Goal: Task Accomplishment & Management: Use online tool/utility

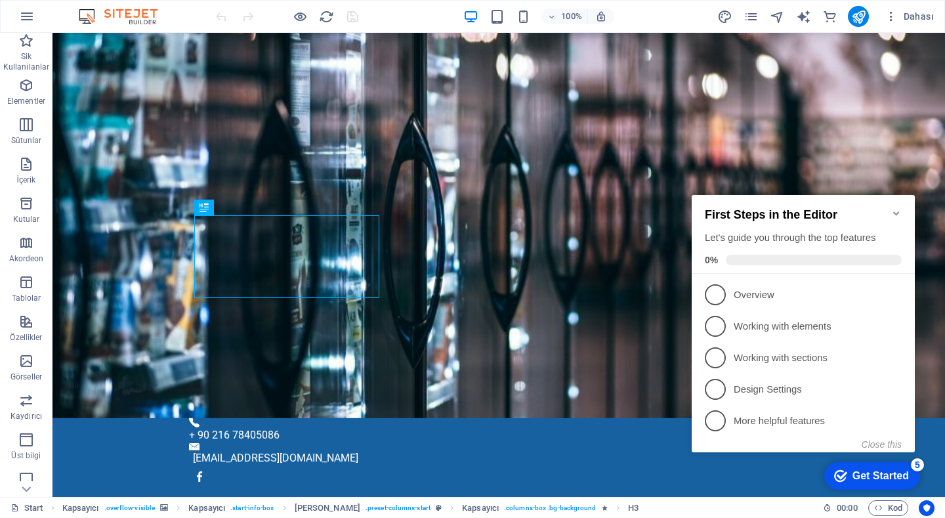
click at [891, 200] on div "First Steps in the Editor Let's guide you through the top features 0%" at bounding box center [803, 234] width 223 height 79
click at [895, 208] on icon "Minimize checklist" at bounding box center [896, 213] width 11 height 11
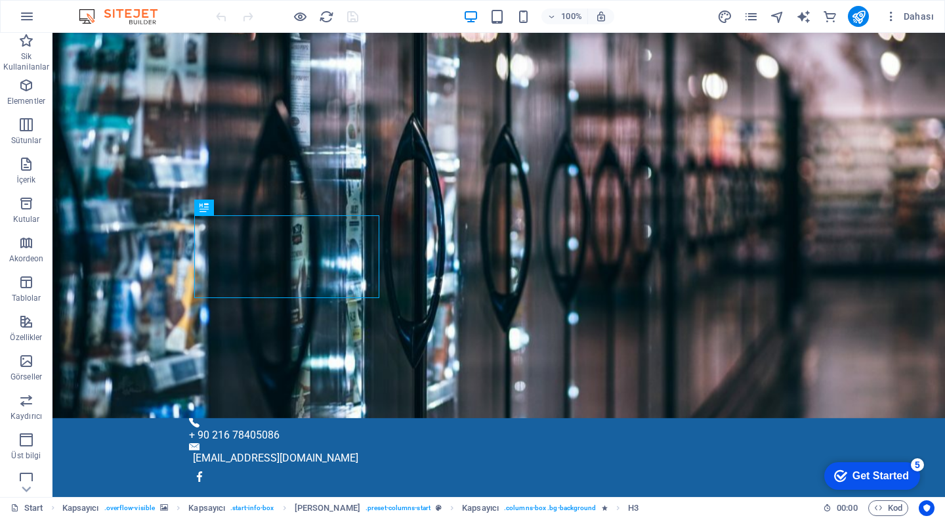
drag, startPoint x: 110, startPoint y: 60, endPoint x: 500, endPoint y: 444, distance: 547.7
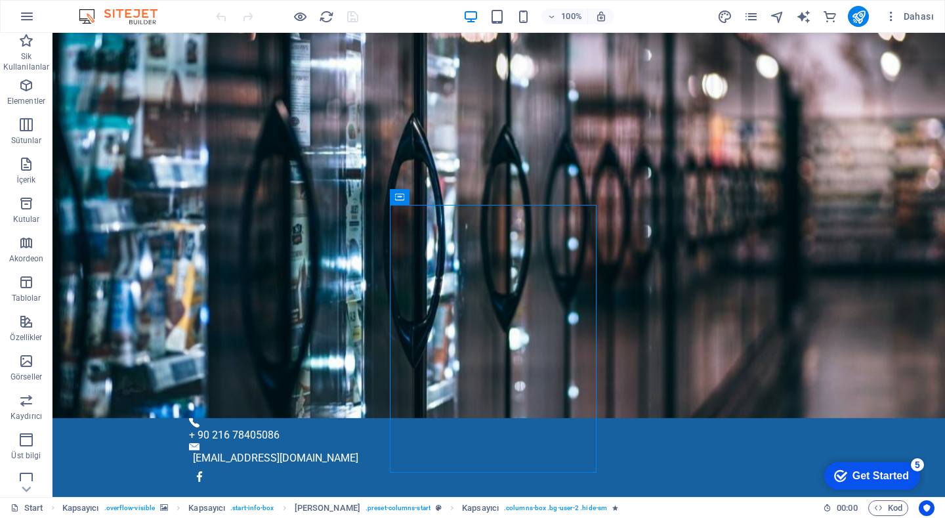
drag, startPoint x: 890, startPoint y: 475, endPoint x: 875, endPoint y: 480, distance: 15.8
click at [875, 480] on div "Get Started" at bounding box center [881, 476] width 56 height 12
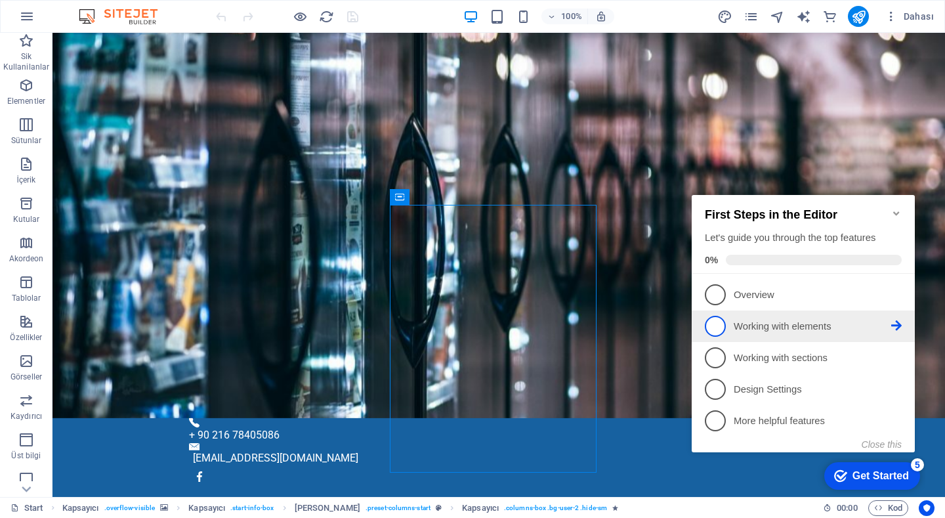
click at [720, 333] on span "2" at bounding box center [715, 326] width 21 height 21
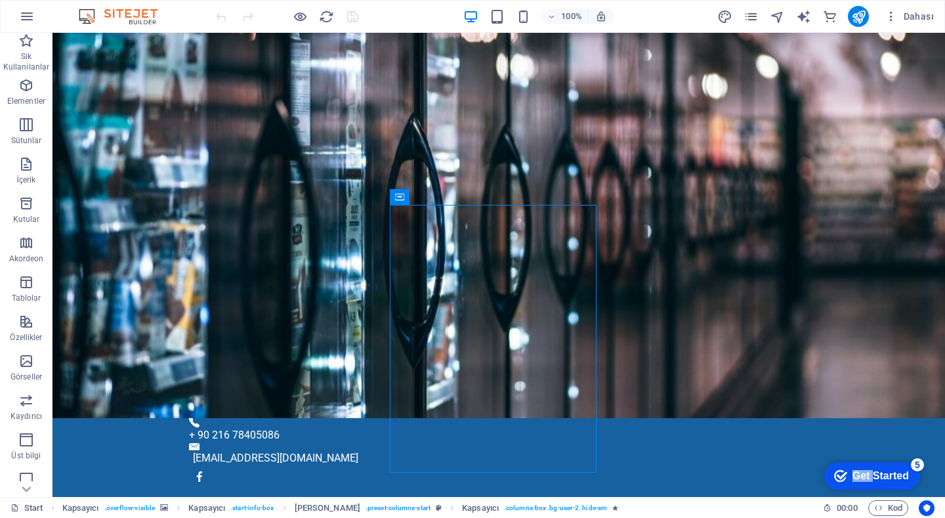
click at [848, 495] on div "checkmark Get Started 5 First Steps in the Editor Let's guide you through the t…" at bounding box center [870, 475] width 111 height 39
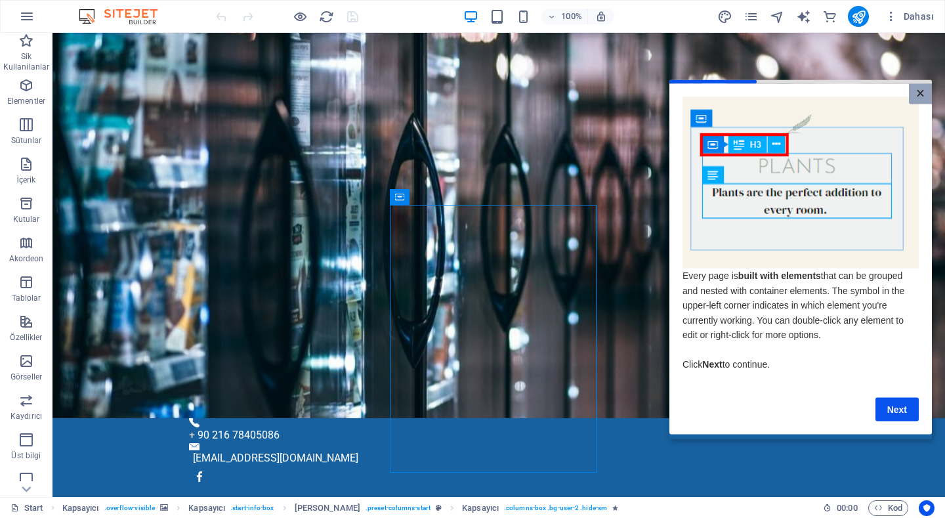
click at [916, 96] on link "×" at bounding box center [920, 93] width 23 height 20
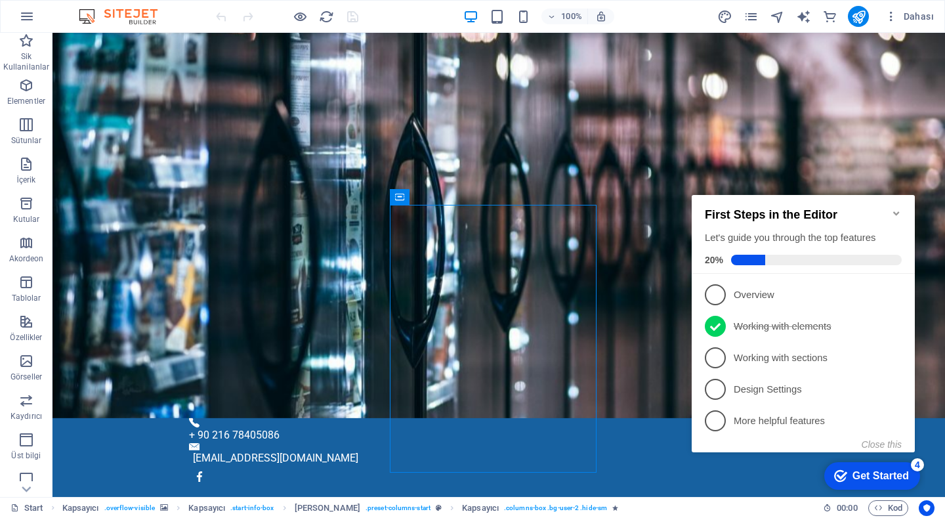
click at [867, 473] on div "Get Started" at bounding box center [881, 476] width 56 height 12
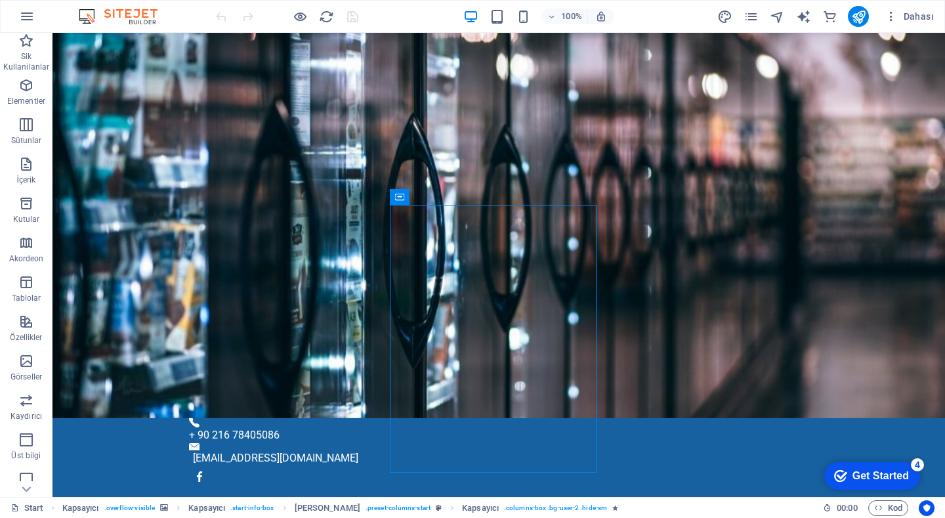
click at [885, 482] on div "checkmark Get Started 4" at bounding box center [872, 476] width 96 height 28
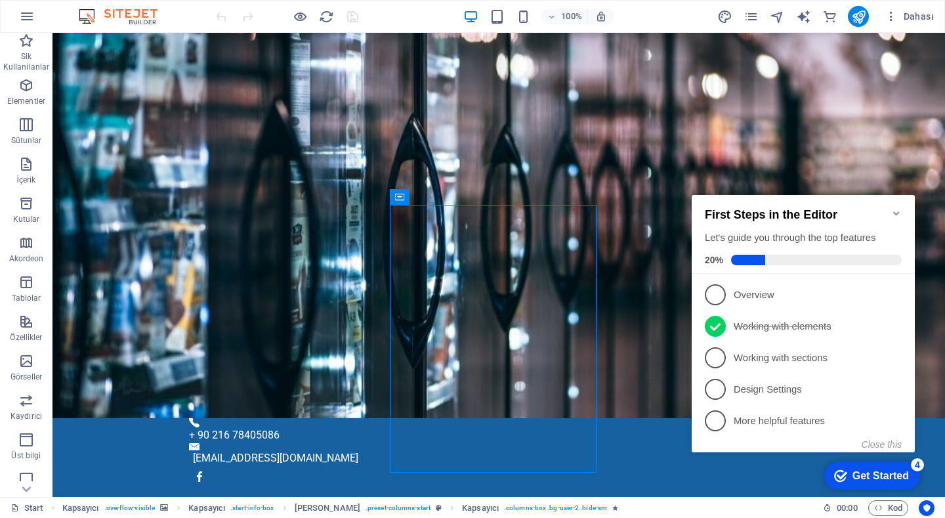
drag, startPoint x: 824, startPoint y: 217, endPoint x: 782, endPoint y: 211, distance: 41.7
click at [797, 216] on h2 "First Steps in the Editor" at bounding box center [803, 215] width 197 height 14
click at [897, 208] on icon "Minimize checklist" at bounding box center [896, 213] width 11 height 11
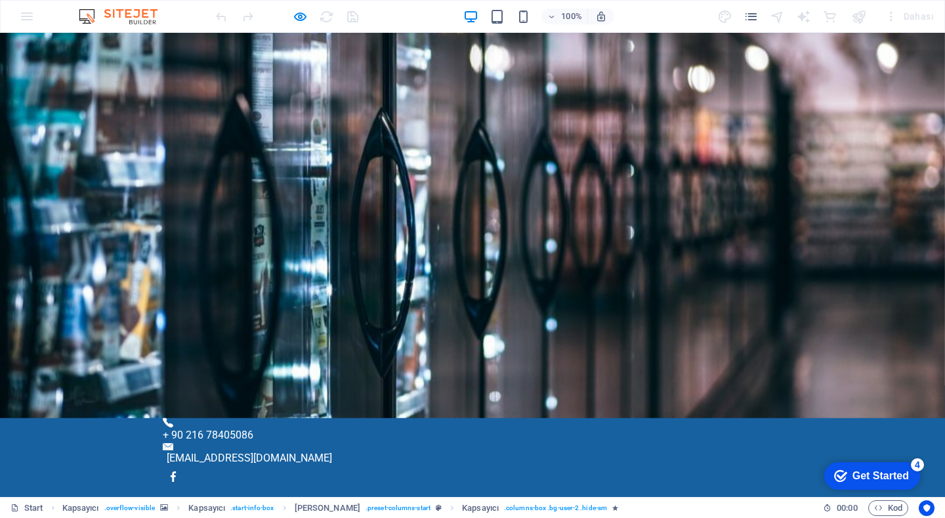
click at [876, 480] on div "Get Started" at bounding box center [881, 476] width 56 height 12
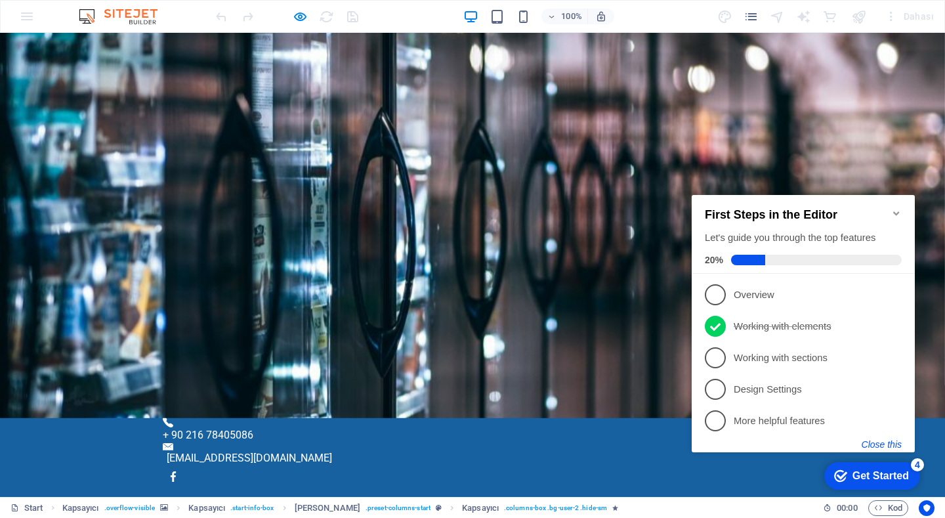
click at [883, 446] on button "Close this" at bounding box center [882, 444] width 40 height 11
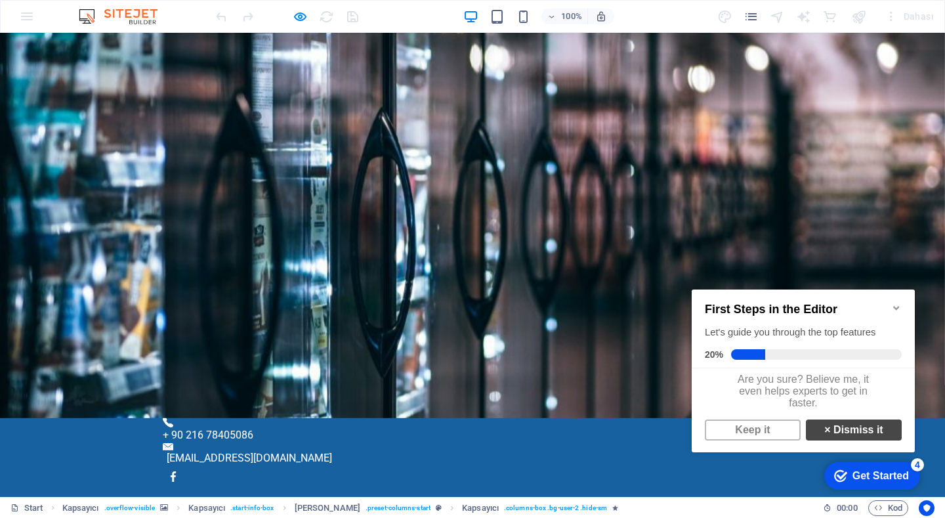
click at [874, 440] on link "× Dismiss it" at bounding box center [854, 429] width 96 height 21
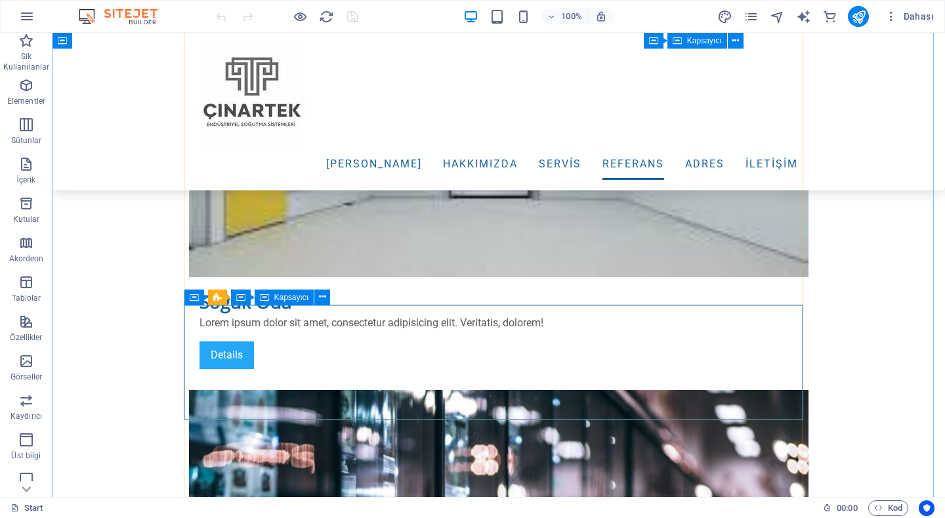
scroll to position [2691, 0]
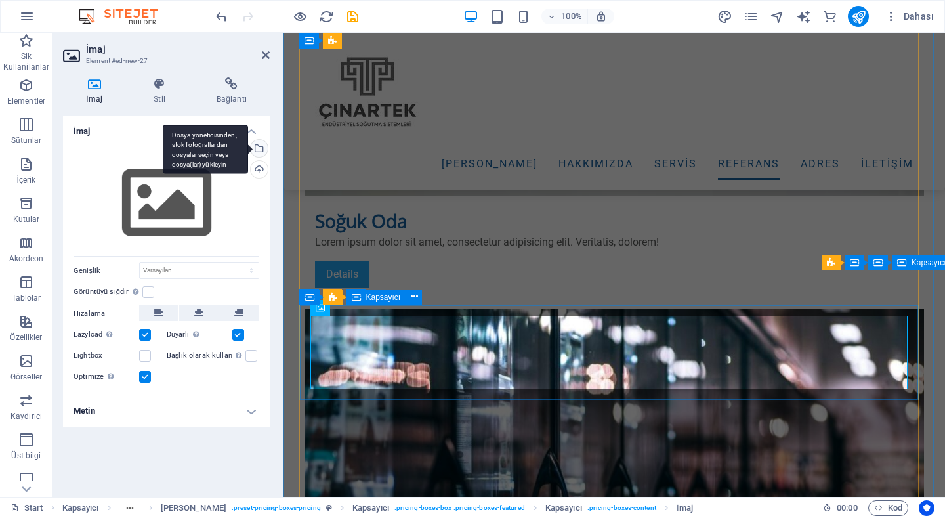
click at [261, 149] on div "Dosya yöneticisinden, stok fotoğraflardan dosyalar seçin veya dosya(lar) yükley…" at bounding box center [258, 150] width 20 height 20
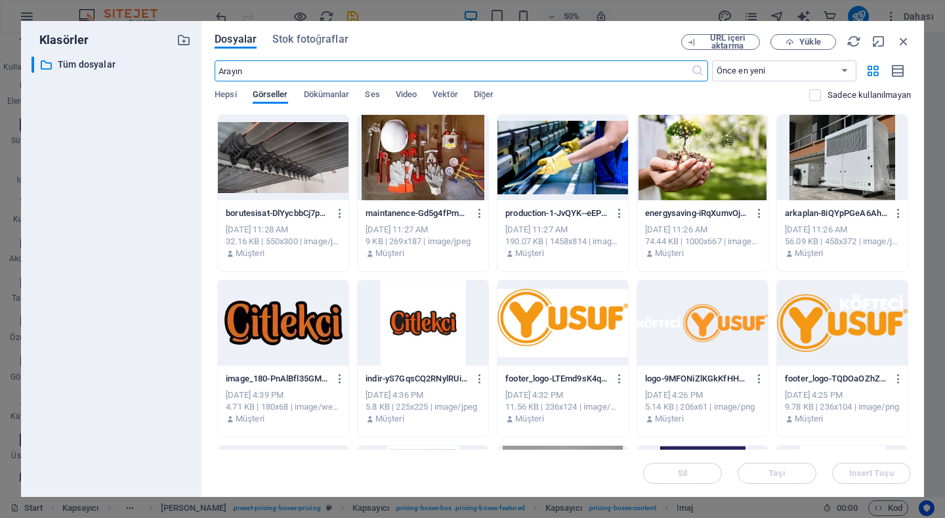
scroll to position [3062, 0]
click at [799, 43] on span "Yükle" at bounding box center [803, 42] width 54 height 9
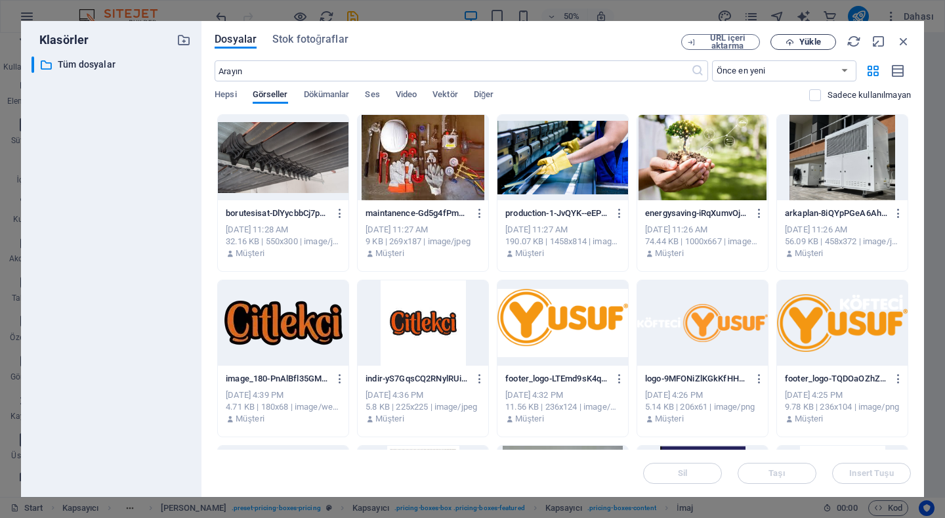
click at [785, 45] on span "Yükle" at bounding box center [803, 42] width 54 height 9
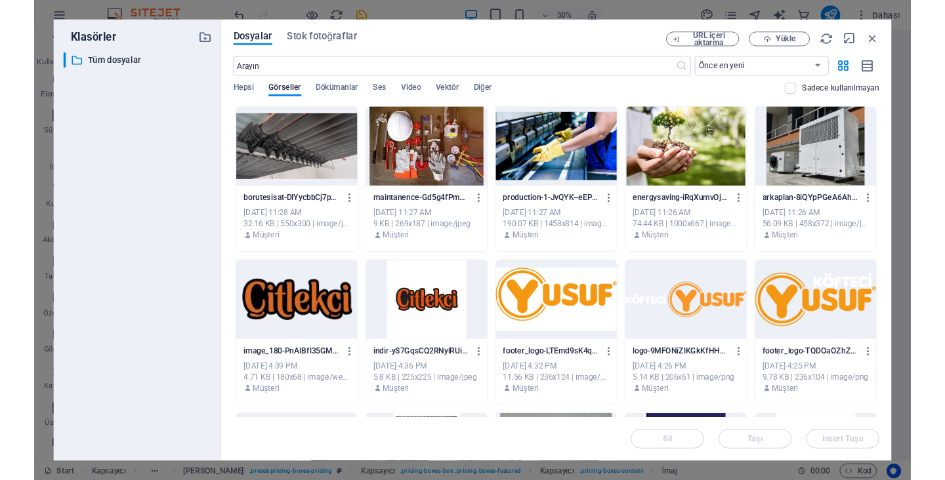
scroll to position [3002, 0]
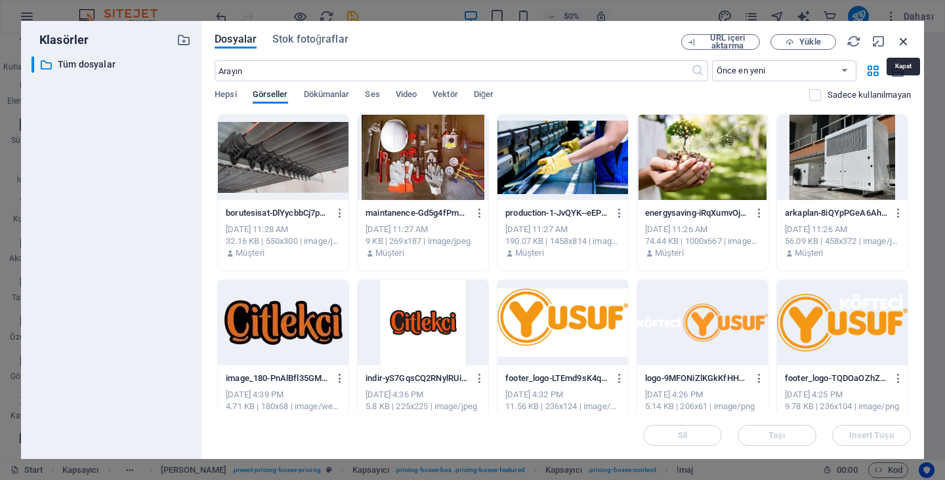
click at [904, 37] on icon "button" at bounding box center [904, 41] width 14 height 14
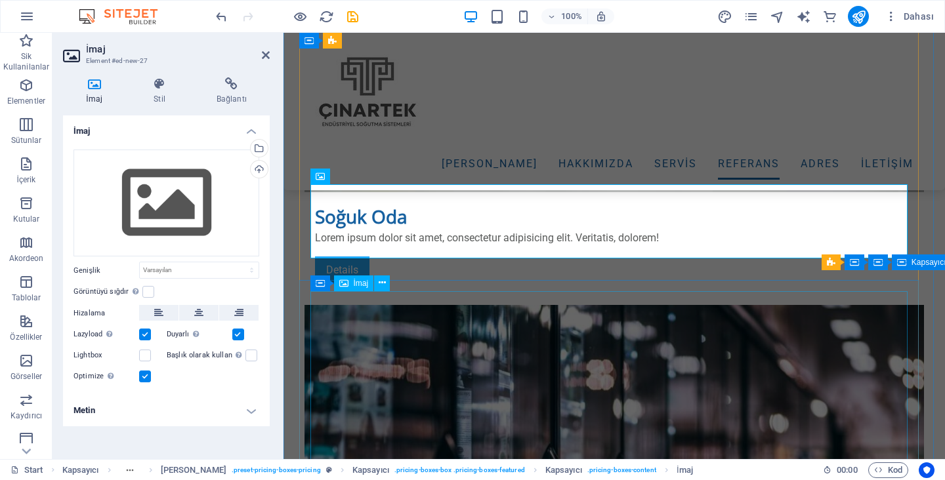
scroll to position [2792, 0]
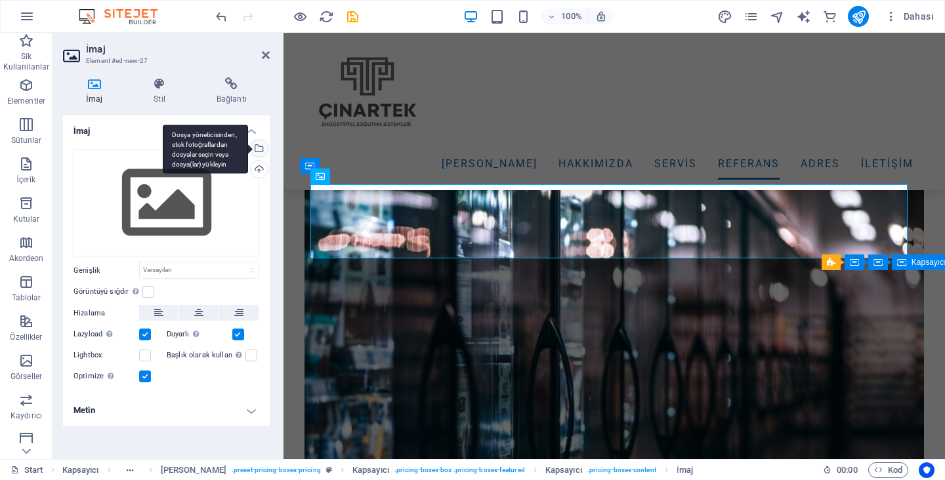
click at [253, 143] on div "Dosya yöneticisinden, stok fotoğraflardan dosyalar seçin veya dosya(lar) yükley…" at bounding box center [258, 150] width 20 height 20
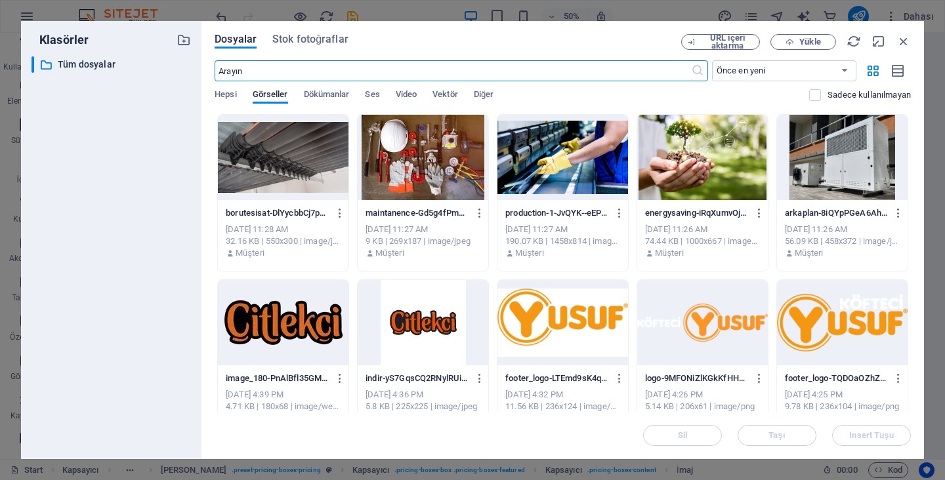
scroll to position [3133, 0]
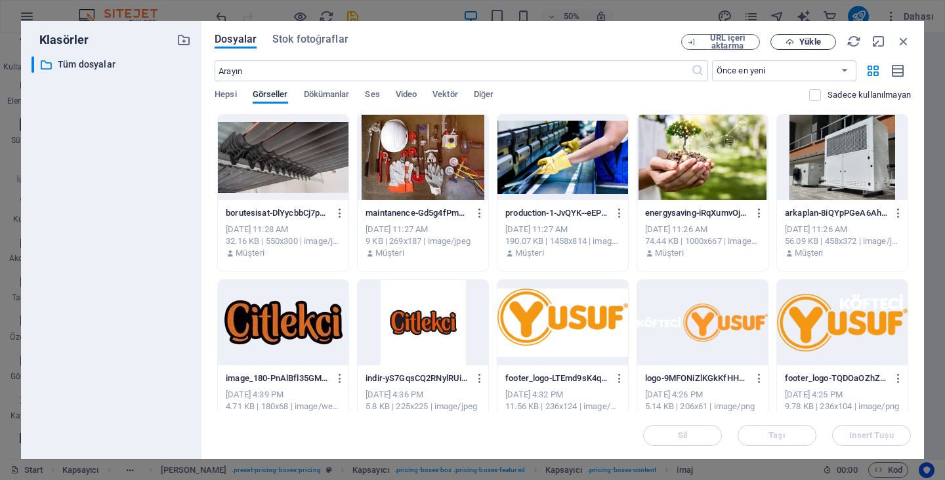
click at [786, 41] on icon "button" at bounding box center [790, 42] width 9 height 9
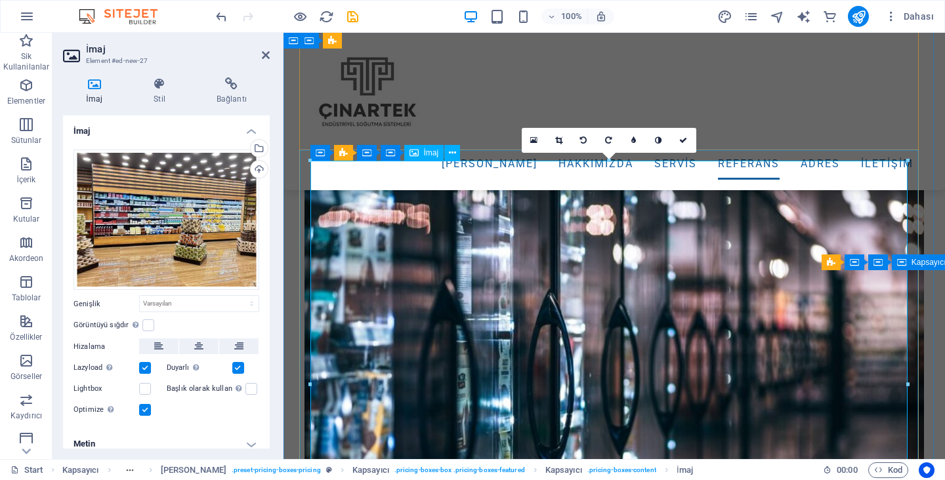
scroll to position [2858, 0]
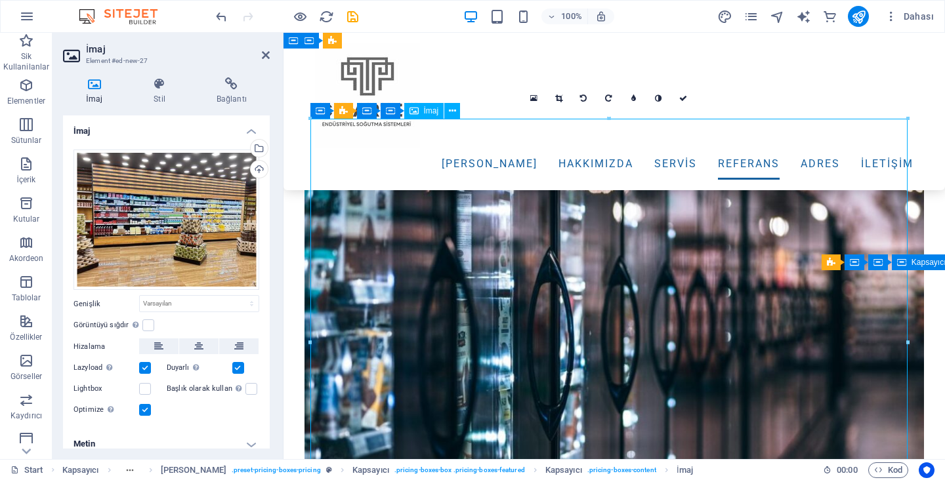
drag, startPoint x: 507, startPoint y: 238, endPoint x: 513, endPoint y: 226, distance: 13.8
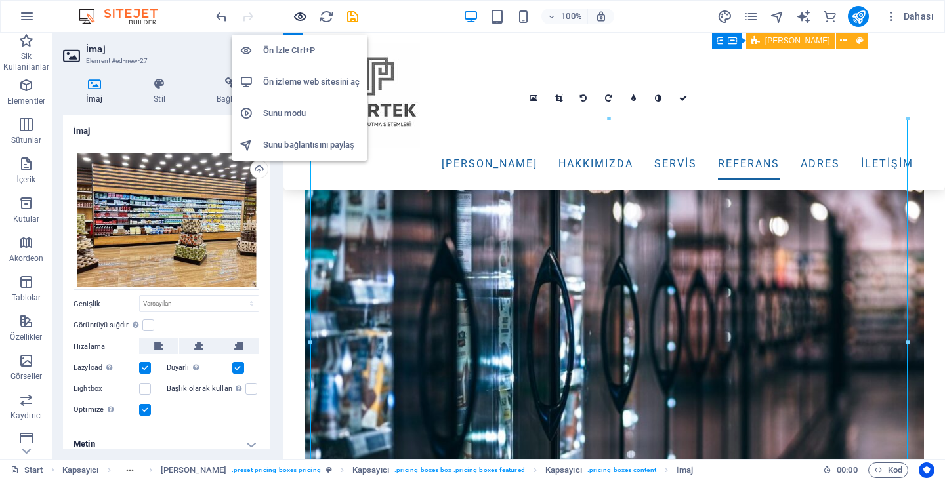
click at [298, 16] on icon "button" at bounding box center [331, 21] width 599 height 11
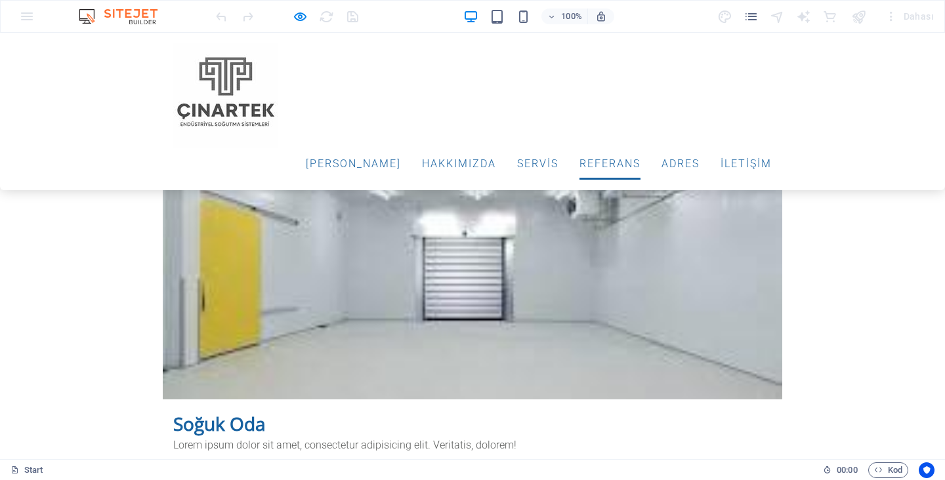
scroll to position [2494, 0]
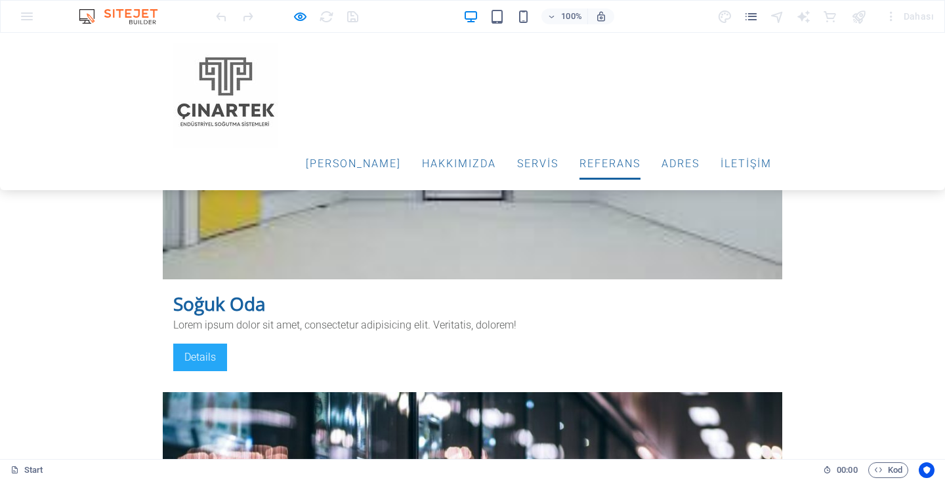
scroll to position [2560, 0]
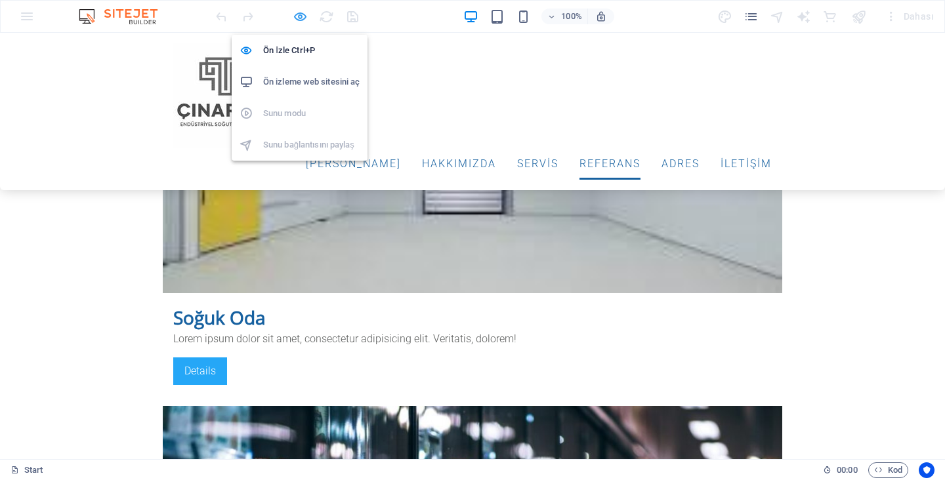
click at [300, 314] on icon "button" at bounding box center [472, 319] width 599 height 11
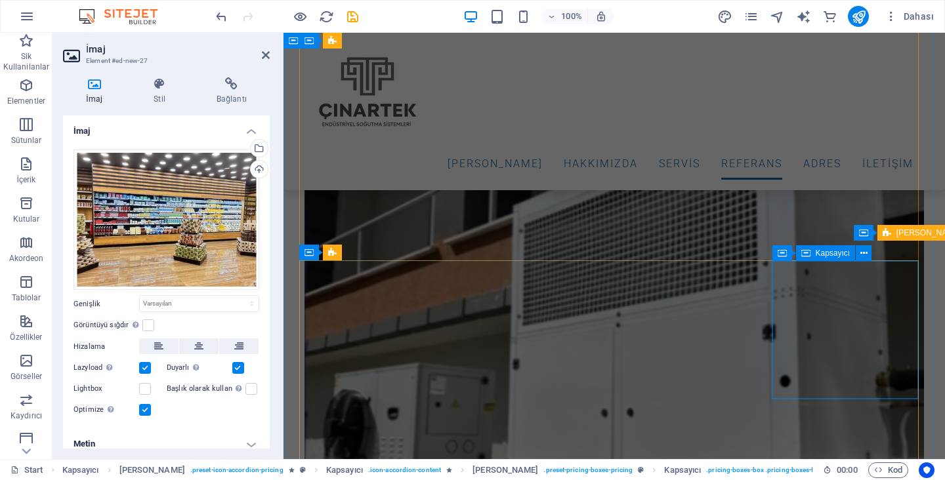
scroll to position [3479, 0]
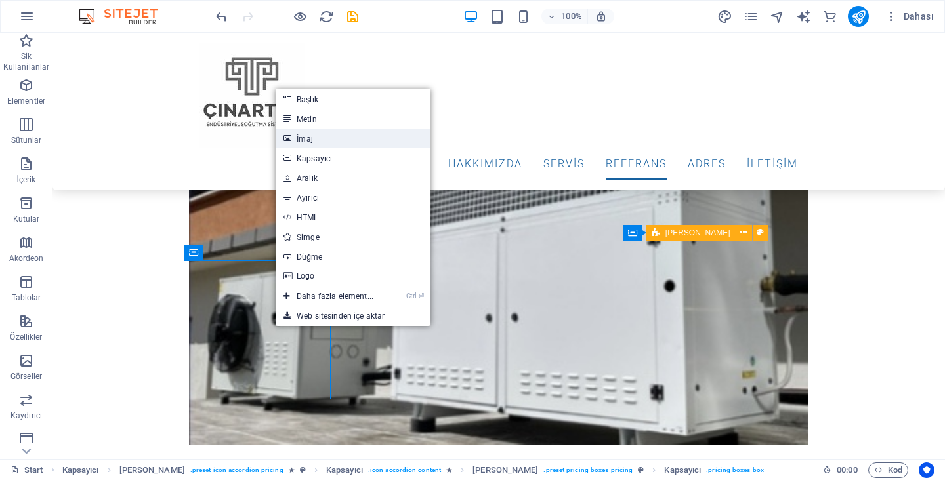
click at [317, 138] on link "İmaj" at bounding box center [353, 139] width 155 height 20
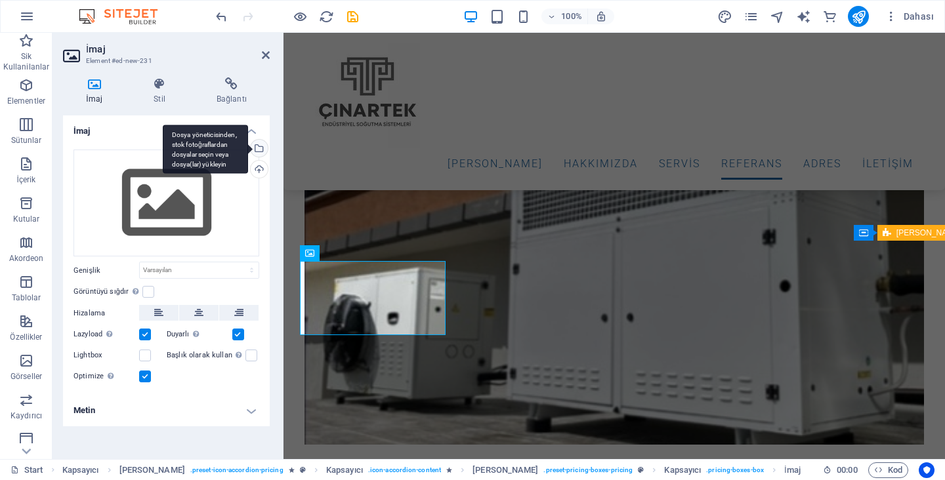
click at [263, 145] on div "Dosya yöneticisinden, stok fotoğraflardan dosyalar seçin veya dosya(lar) yükley…" at bounding box center [258, 150] width 20 height 20
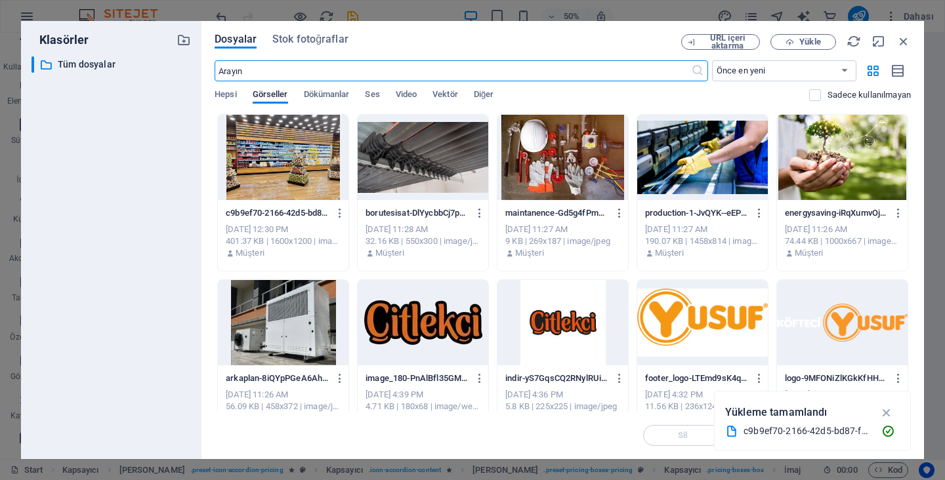
scroll to position [3820, 0]
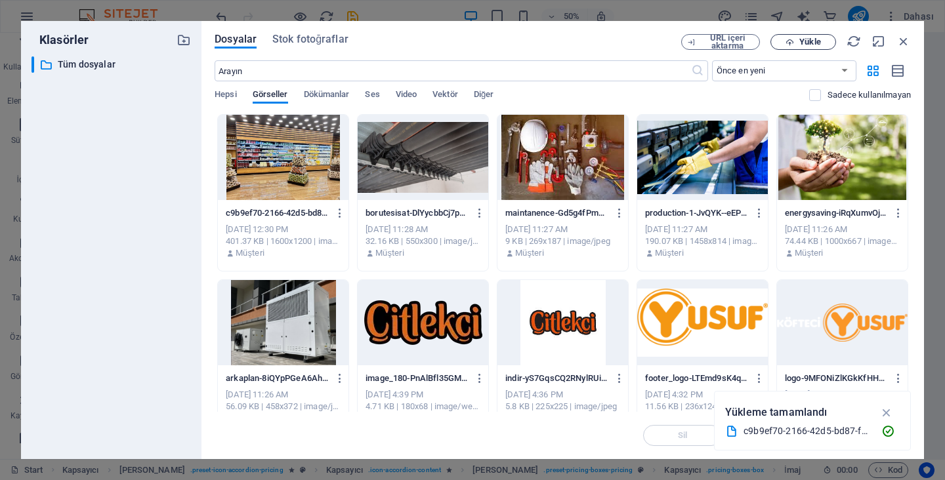
click at [784, 40] on span "Yükle" at bounding box center [803, 42] width 54 height 9
click at [805, 39] on span "Yükle" at bounding box center [809, 42] width 21 height 8
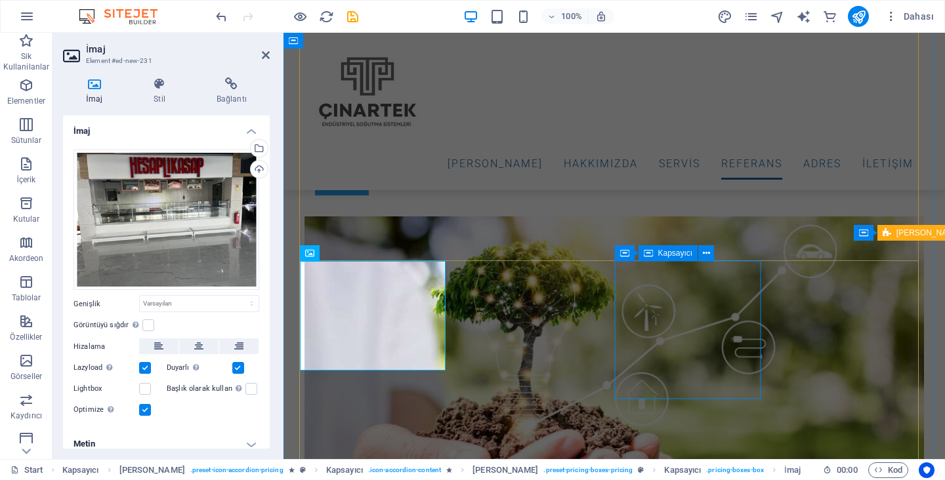
scroll to position [3479, 0]
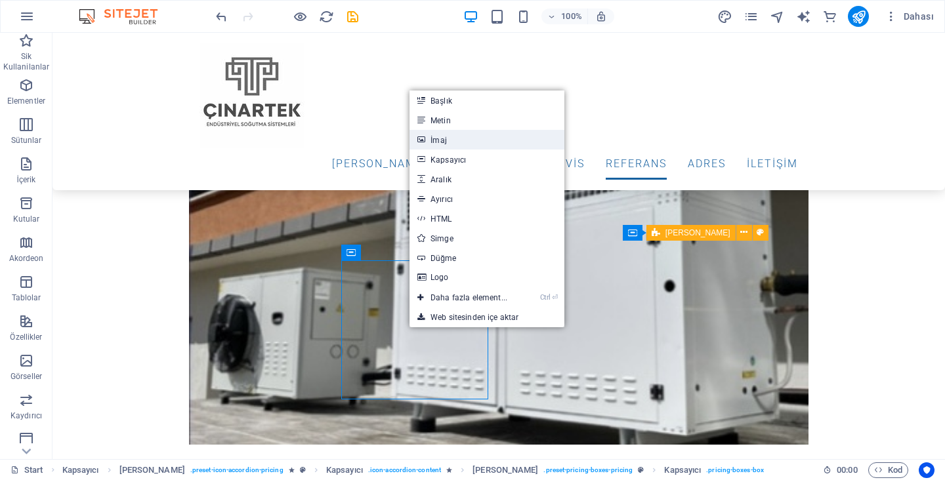
drag, startPoint x: 444, startPoint y: 146, endPoint x: 160, endPoint y: 124, distance: 284.4
click at [444, 146] on link "İmaj" at bounding box center [487, 140] width 155 height 20
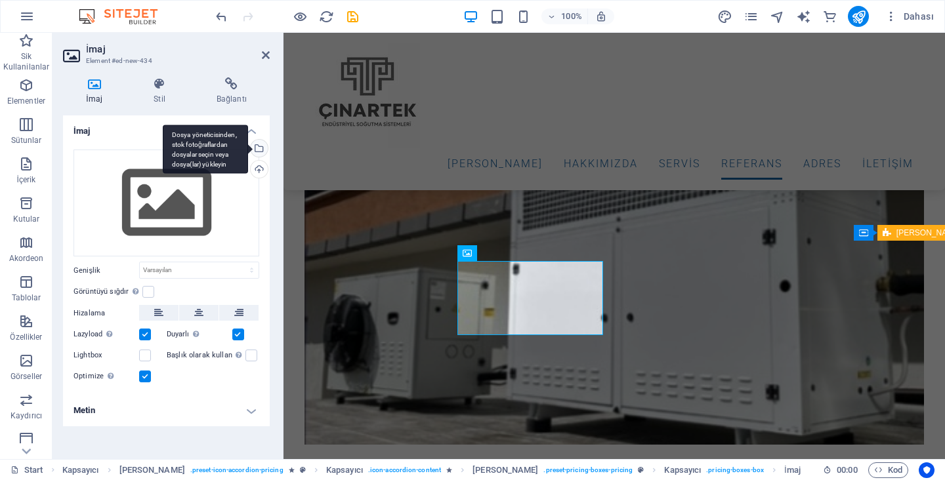
click at [248, 146] on div "Dosya yöneticisinden, stok fotoğraflardan dosyalar seçin veya dosya(lar) yükley…" at bounding box center [205, 149] width 85 height 49
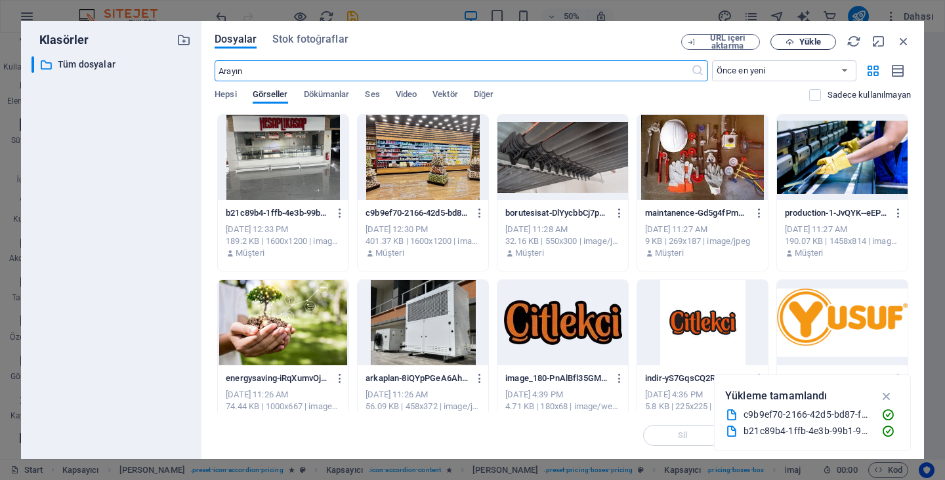
click at [816, 43] on span "Yükle" at bounding box center [809, 42] width 21 height 8
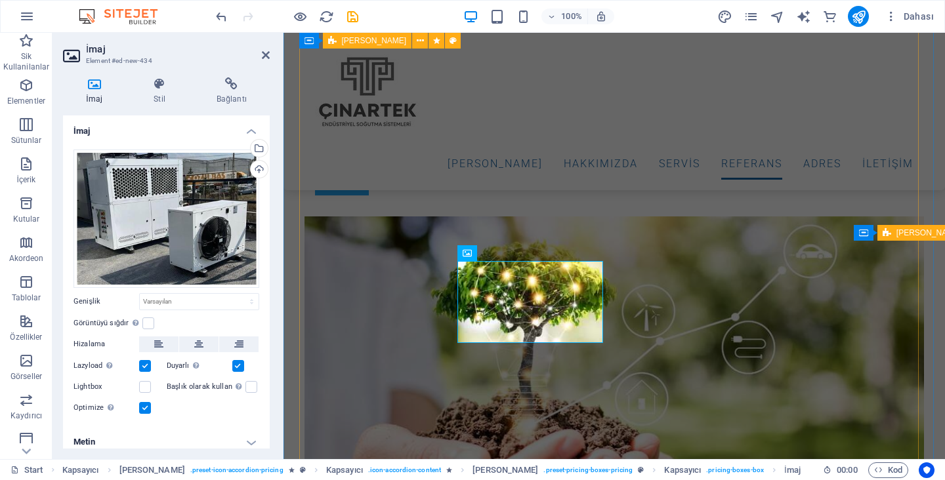
scroll to position [3479, 0]
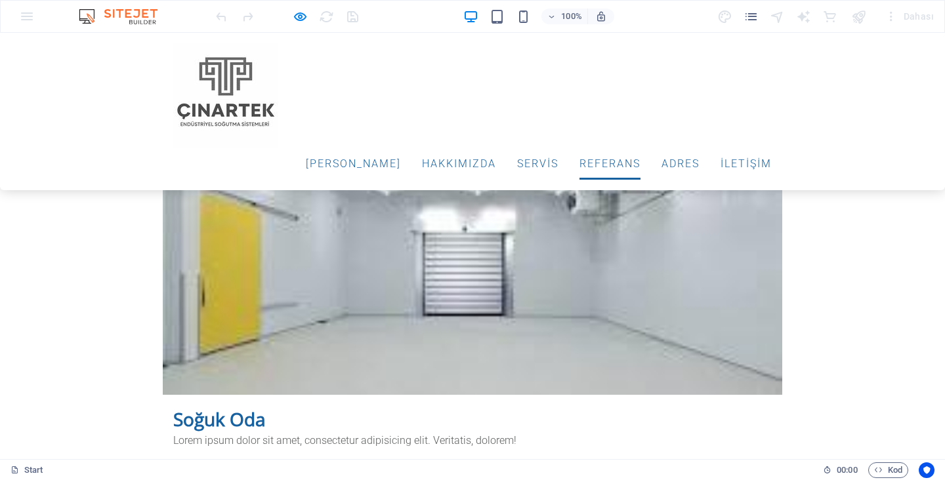
scroll to position [2504, 0]
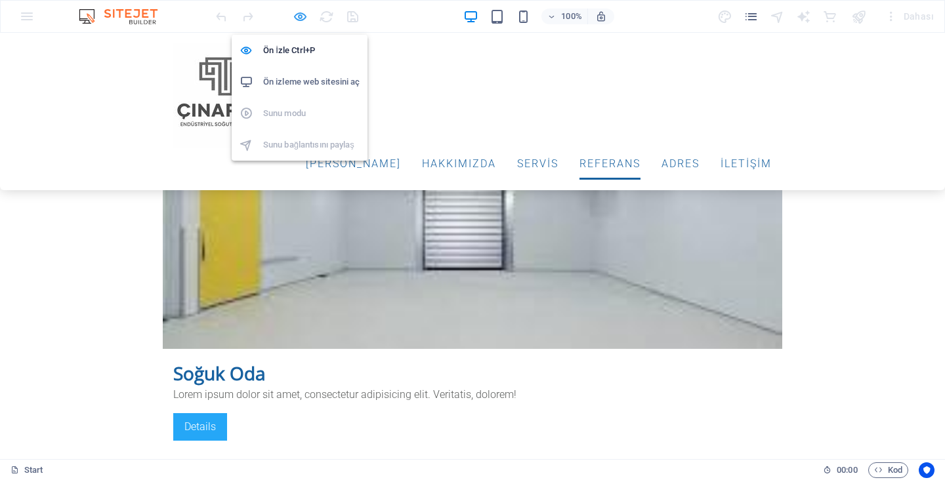
click at [299, 370] on icon "button" at bounding box center [472, 375] width 599 height 11
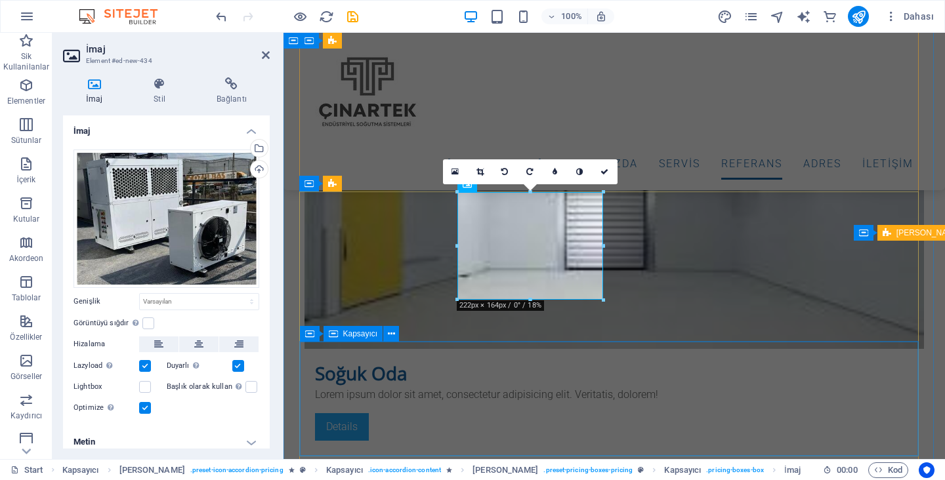
scroll to position [3548, 0]
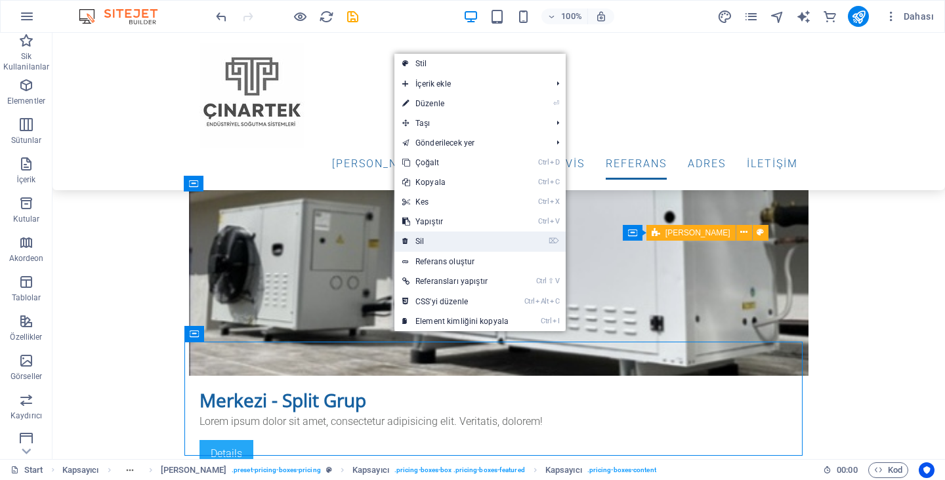
click at [436, 244] on link "⌦ Sil" at bounding box center [455, 242] width 122 height 20
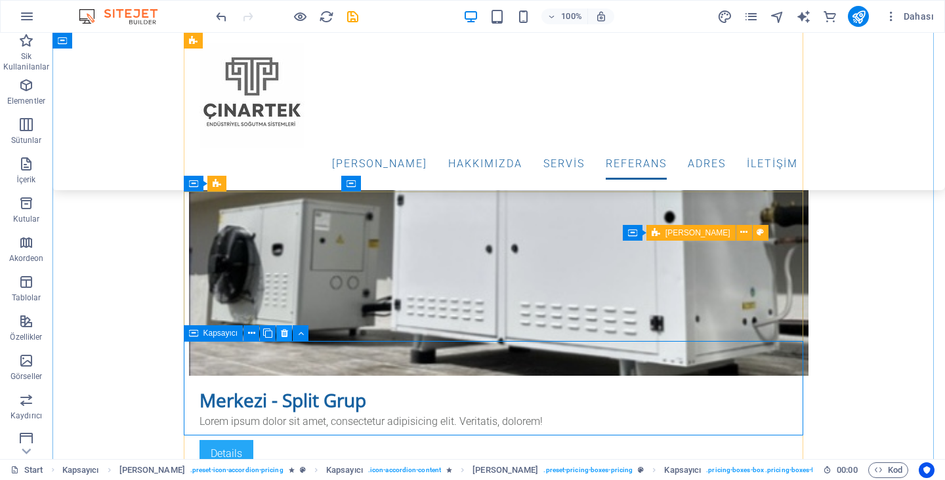
click at [279, 336] on button at bounding box center [284, 334] width 16 height 16
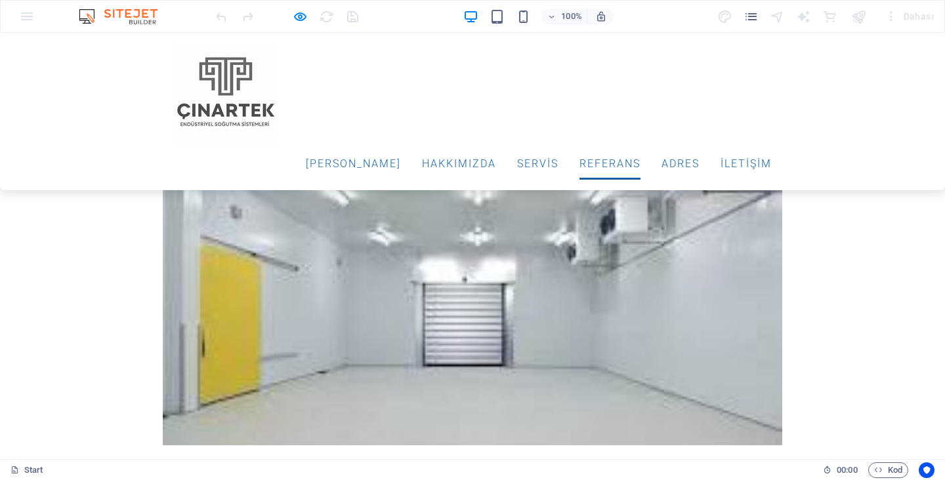
scroll to position [2381, 0]
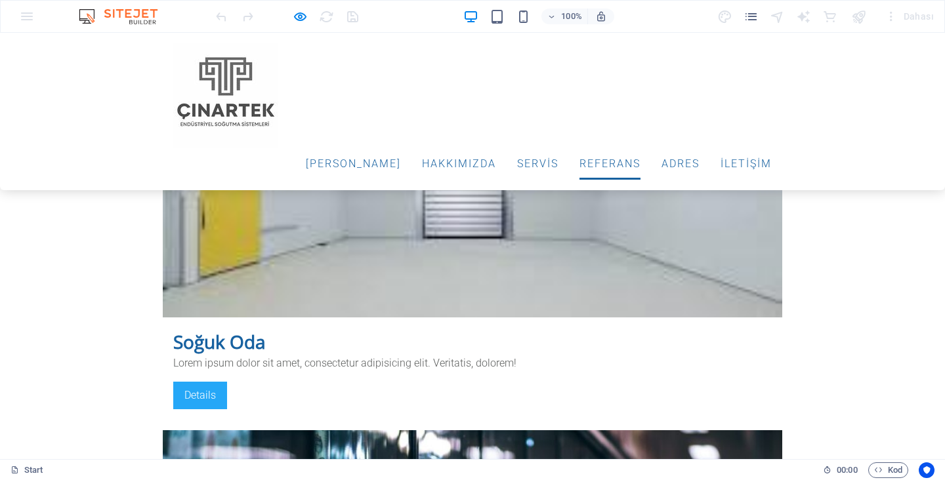
scroll to position [2512, 0]
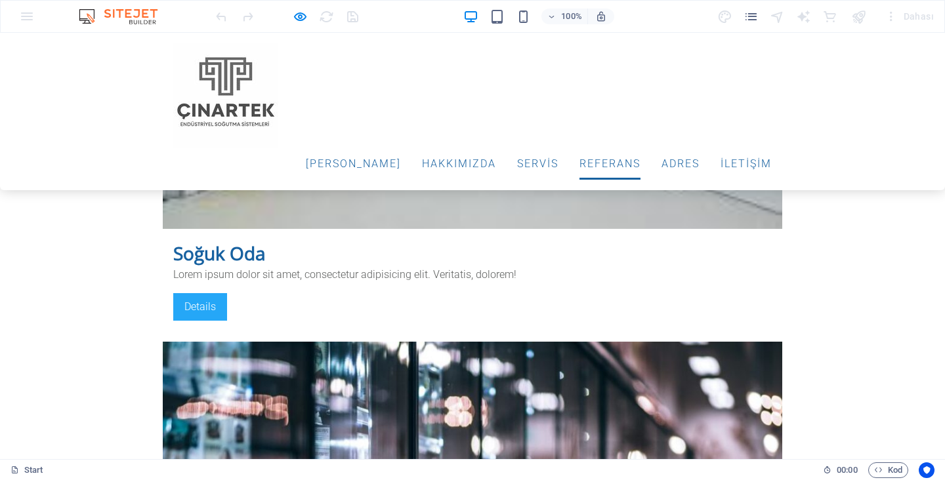
scroll to position [2446, 0]
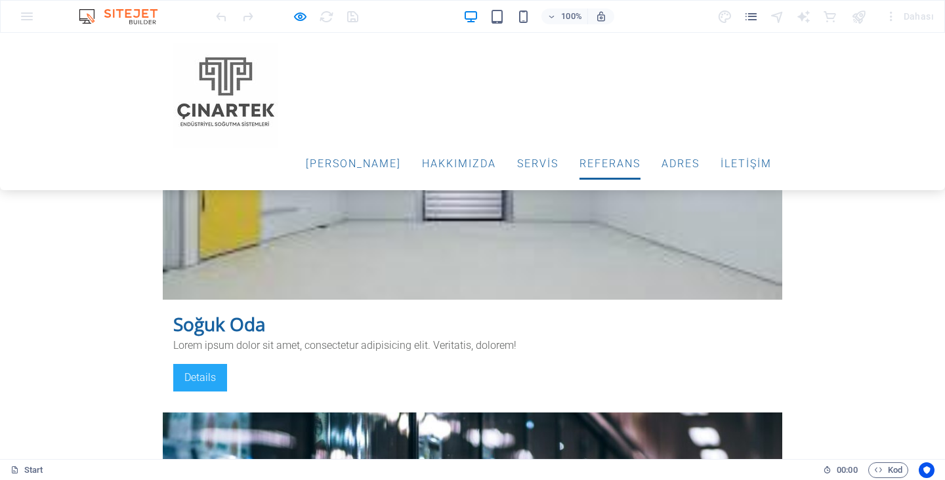
scroll to position [2510, 0]
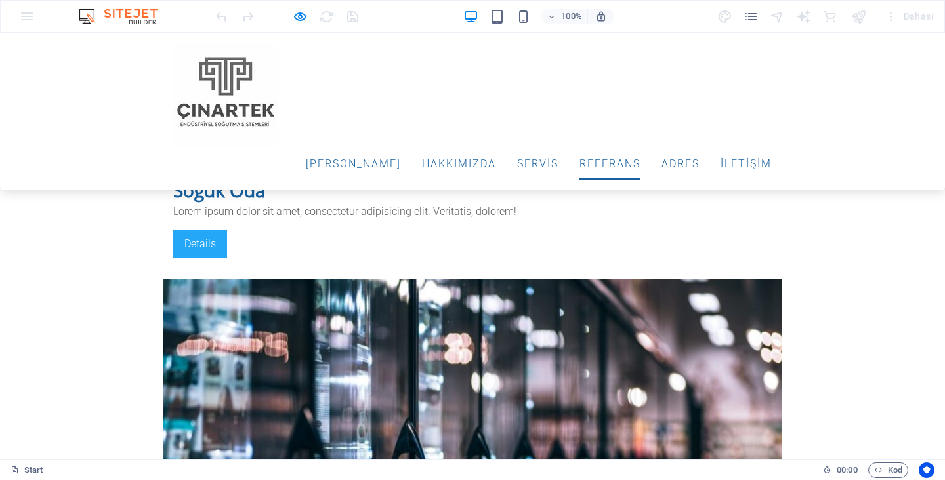
scroll to position [2707, 0]
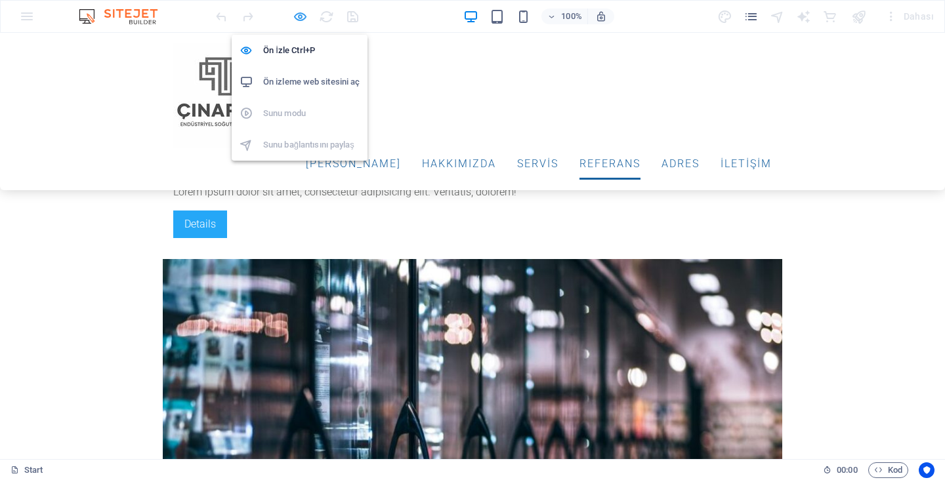
click at [305, 167] on icon "button" at bounding box center [472, 172] width 599 height 11
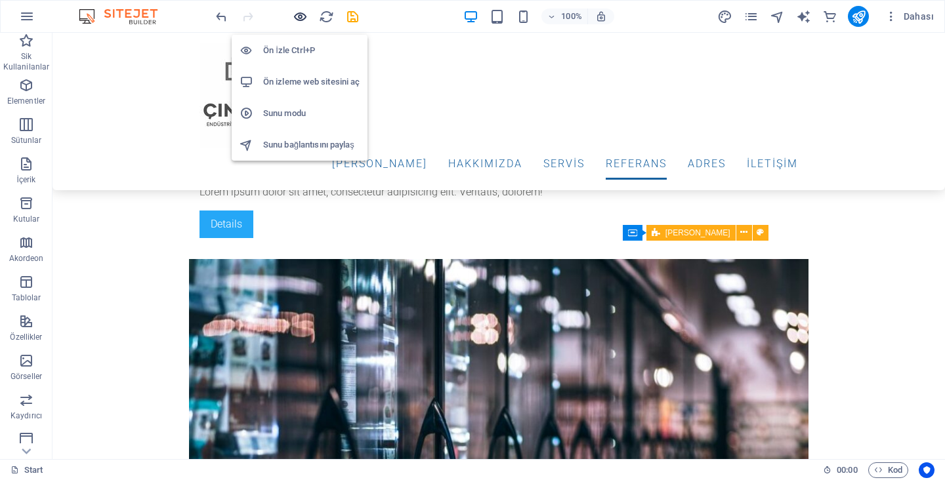
scroll to position [2706, 0]
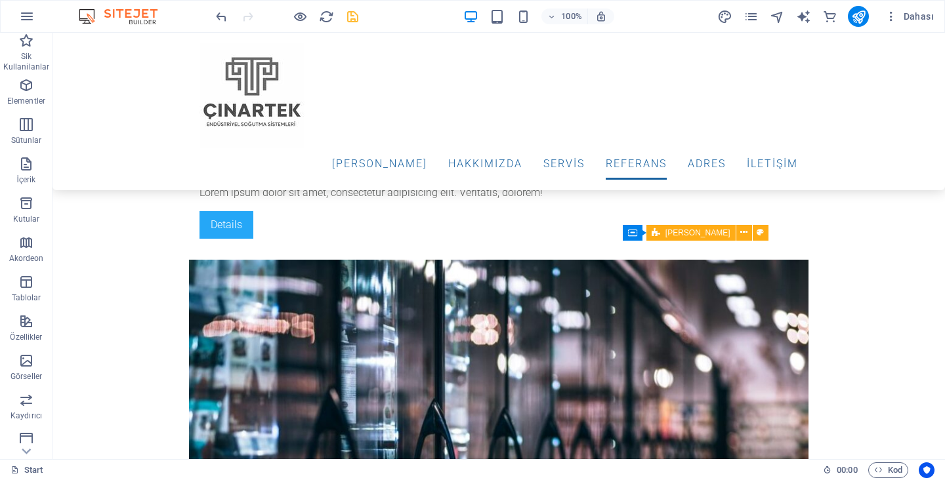
click at [345, 227] on icon "save" at bounding box center [447, 439] width 620 height 424
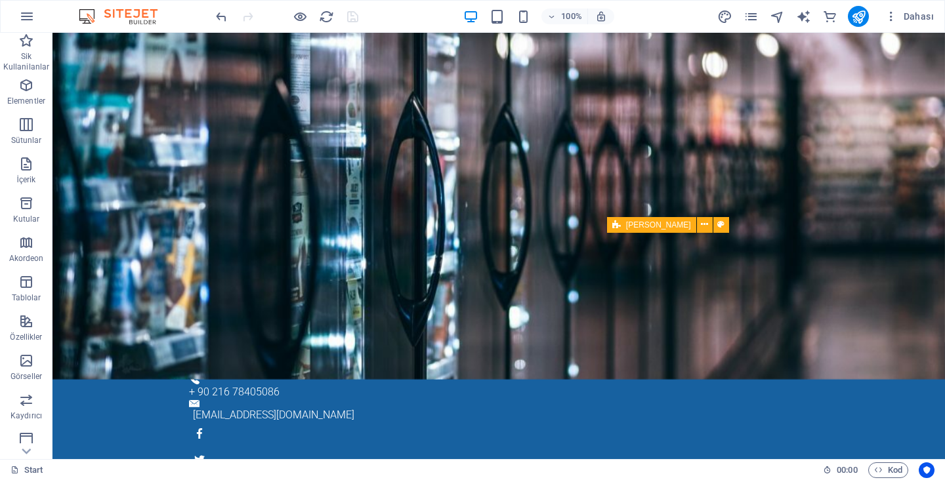
scroll to position [0, 0]
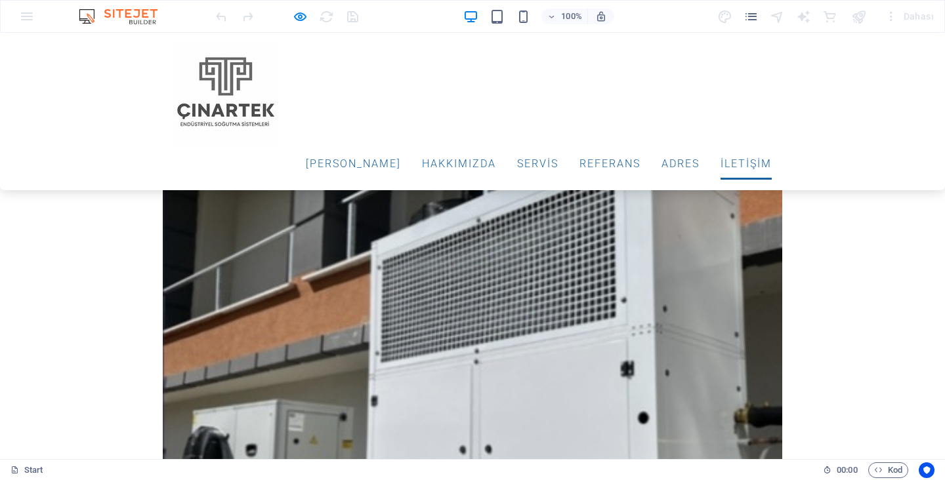
scroll to position [3272, 0]
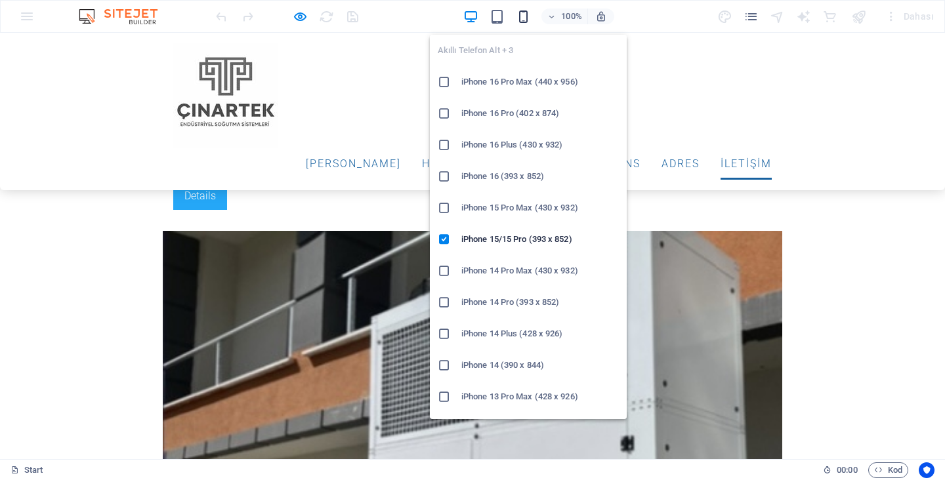
click at [227, 150] on icon "button" at bounding box center [200, 164] width 54 height 28
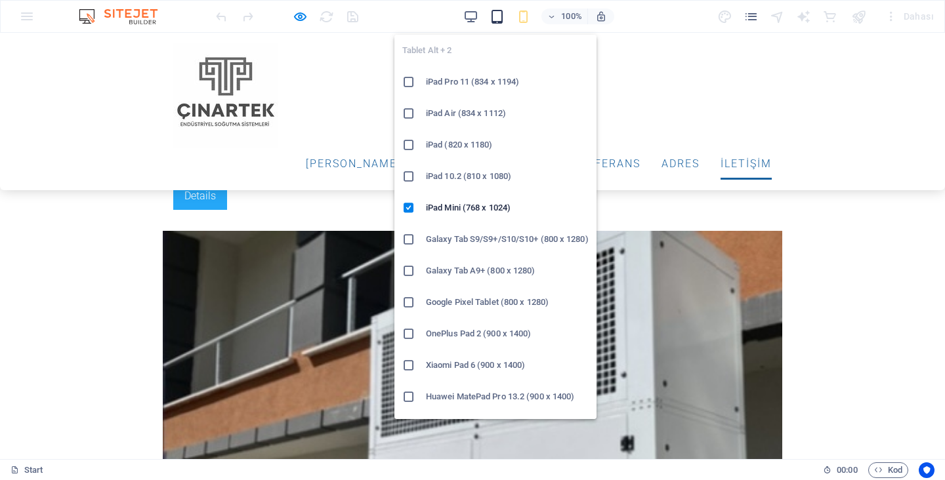
click at [494, 18] on icon "button" at bounding box center [497, 16] width 15 height 15
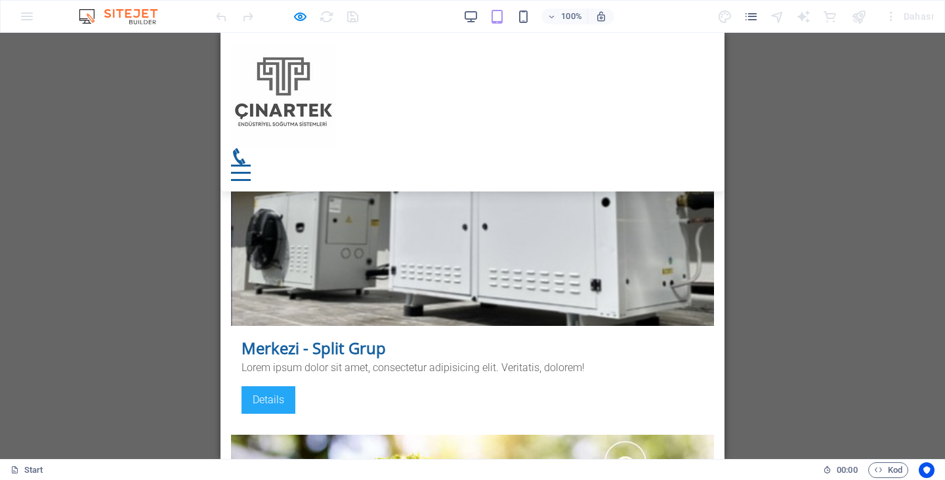
scroll to position [3085, 0]
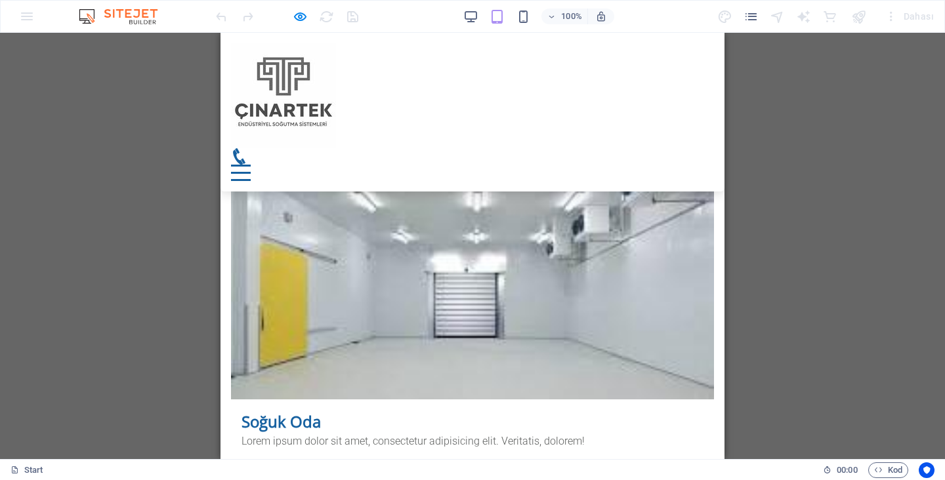
scroll to position [0, 0]
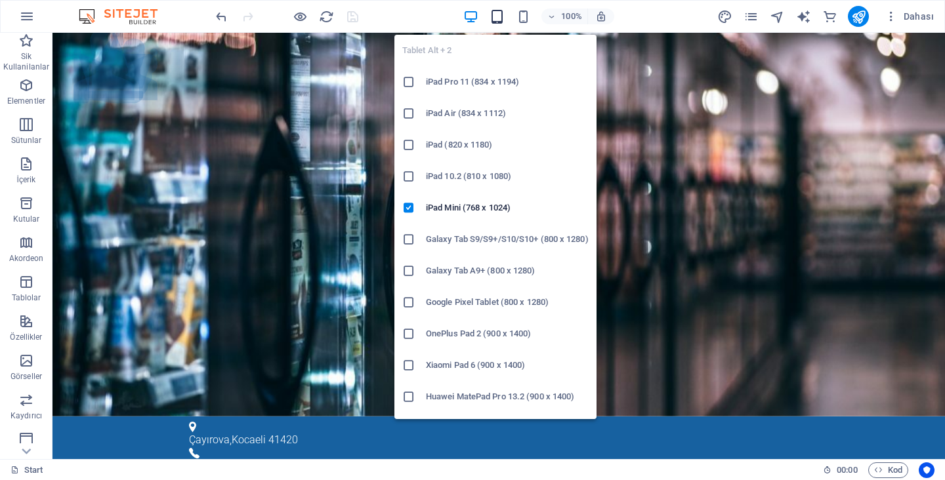
click at [504, 21] on icon "button" at bounding box center [497, 16] width 15 height 15
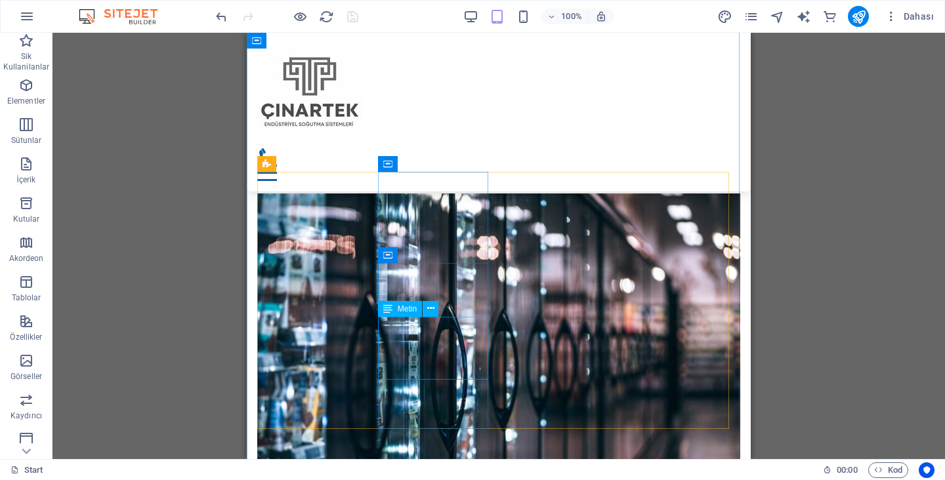
scroll to position [2691, 0]
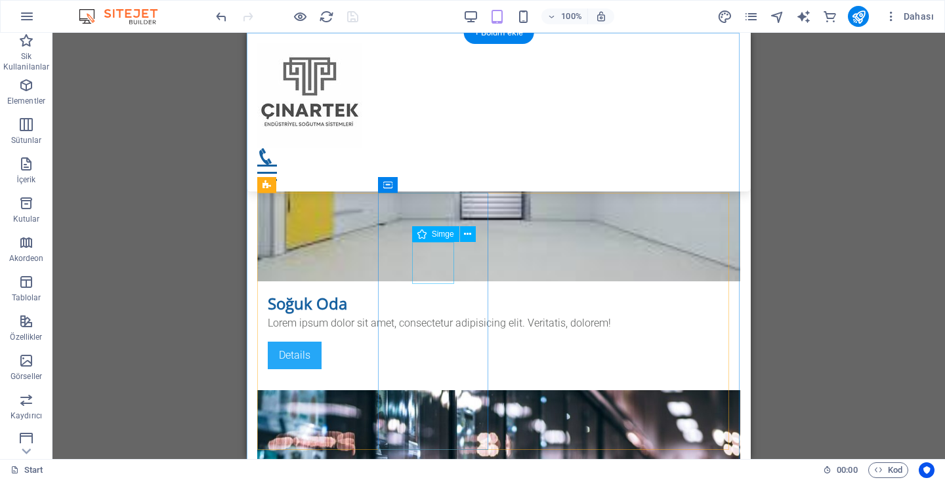
drag, startPoint x: 679, startPoint y: 370, endPoint x: 435, endPoint y: 267, distance: 265.6
drag, startPoint x: 435, startPoint y: 267, endPoint x: 442, endPoint y: 218, distance: 49.9
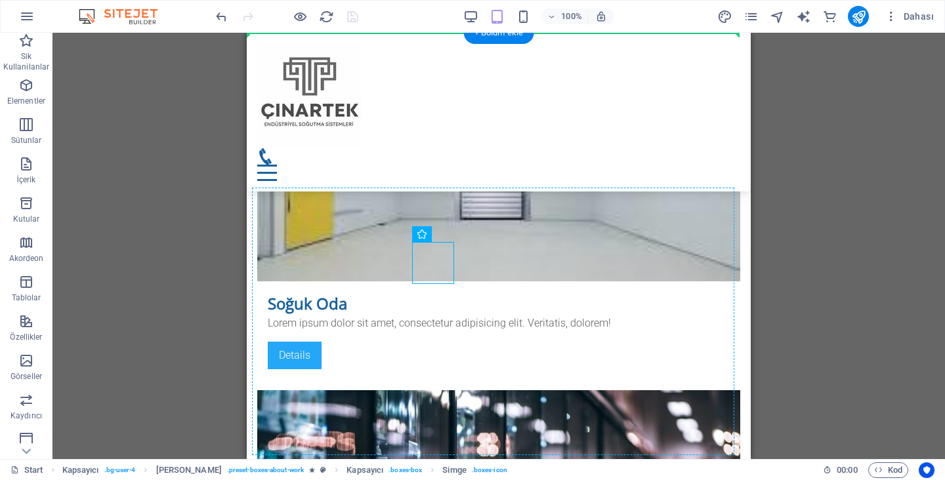
drag, startPoint x: 432, startPoint y: 257, endPoint x: 436, endPoint y: 203, distance: 53.3
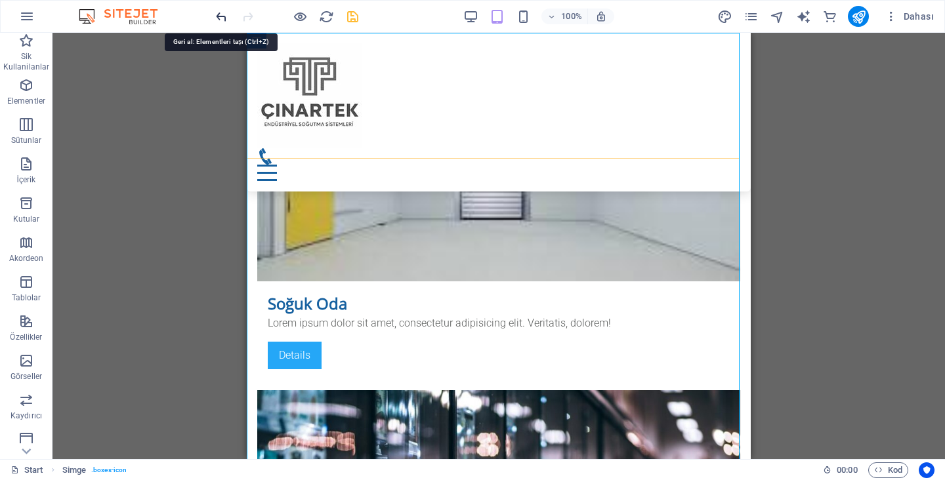
click at [219, 12] on icon "undo" at bounding box center [221, 16] width 15 height 15
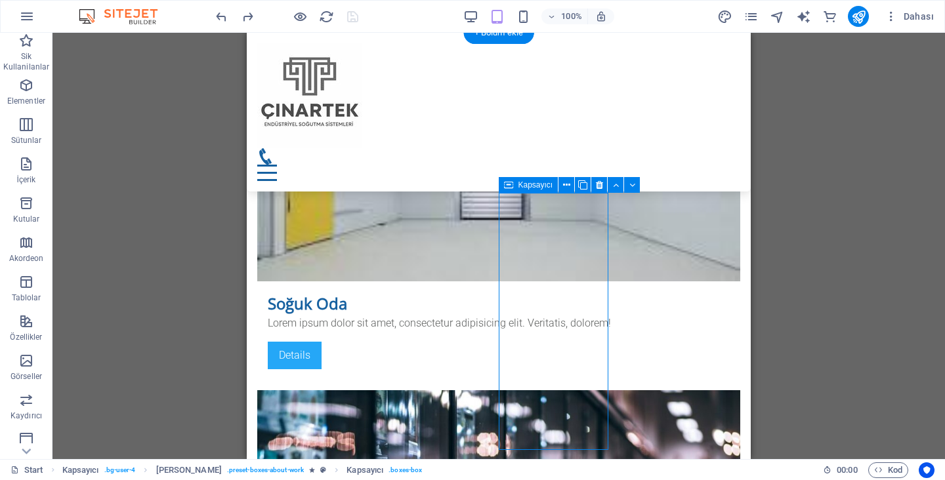
drag, startPoint x: 558, startPoint y: 259, endPoint x: 469, endPoint y: 268, distance: 89.7
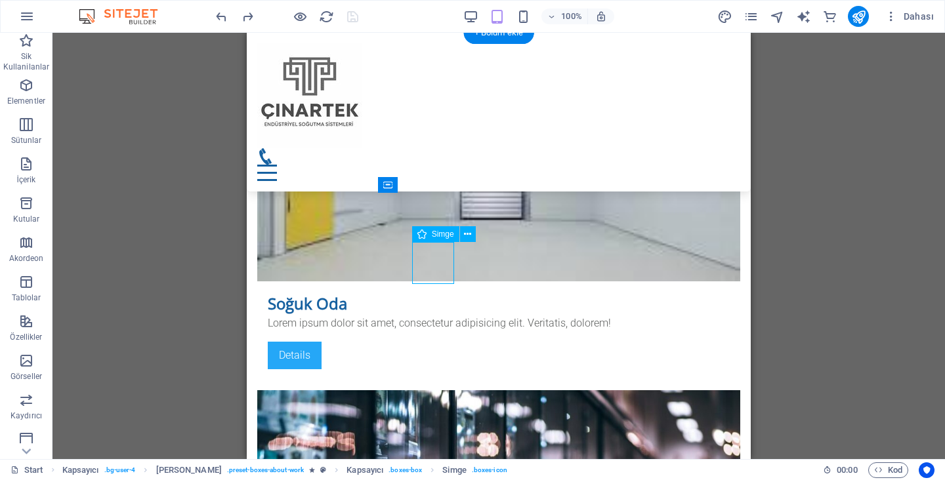
select select "xMidYMid"
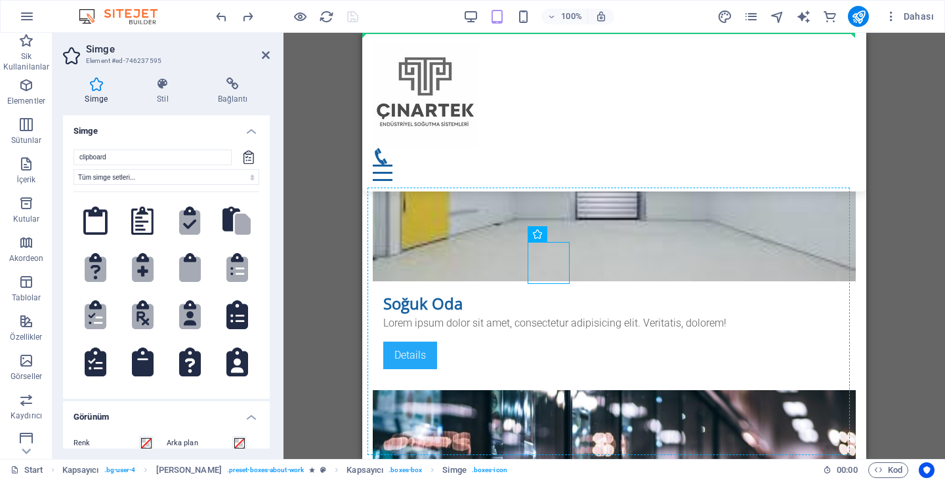
drag, startPoint x: 558, startPoint y: 268, endPoint x: 556, endPoint y: 219, distance: 49.3
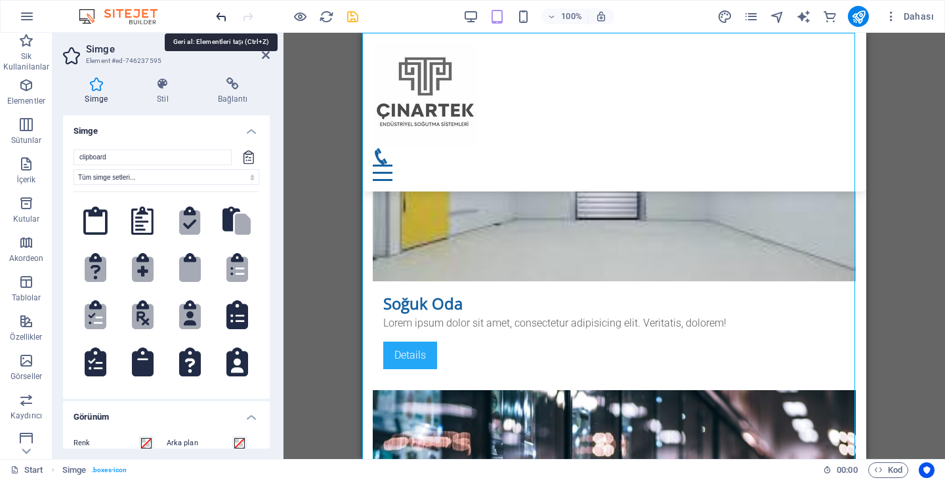
click at [223, 13] on icon "undo" at bounding box center [221, 16] width 15 height 15
